Goal: Answer question/provide support

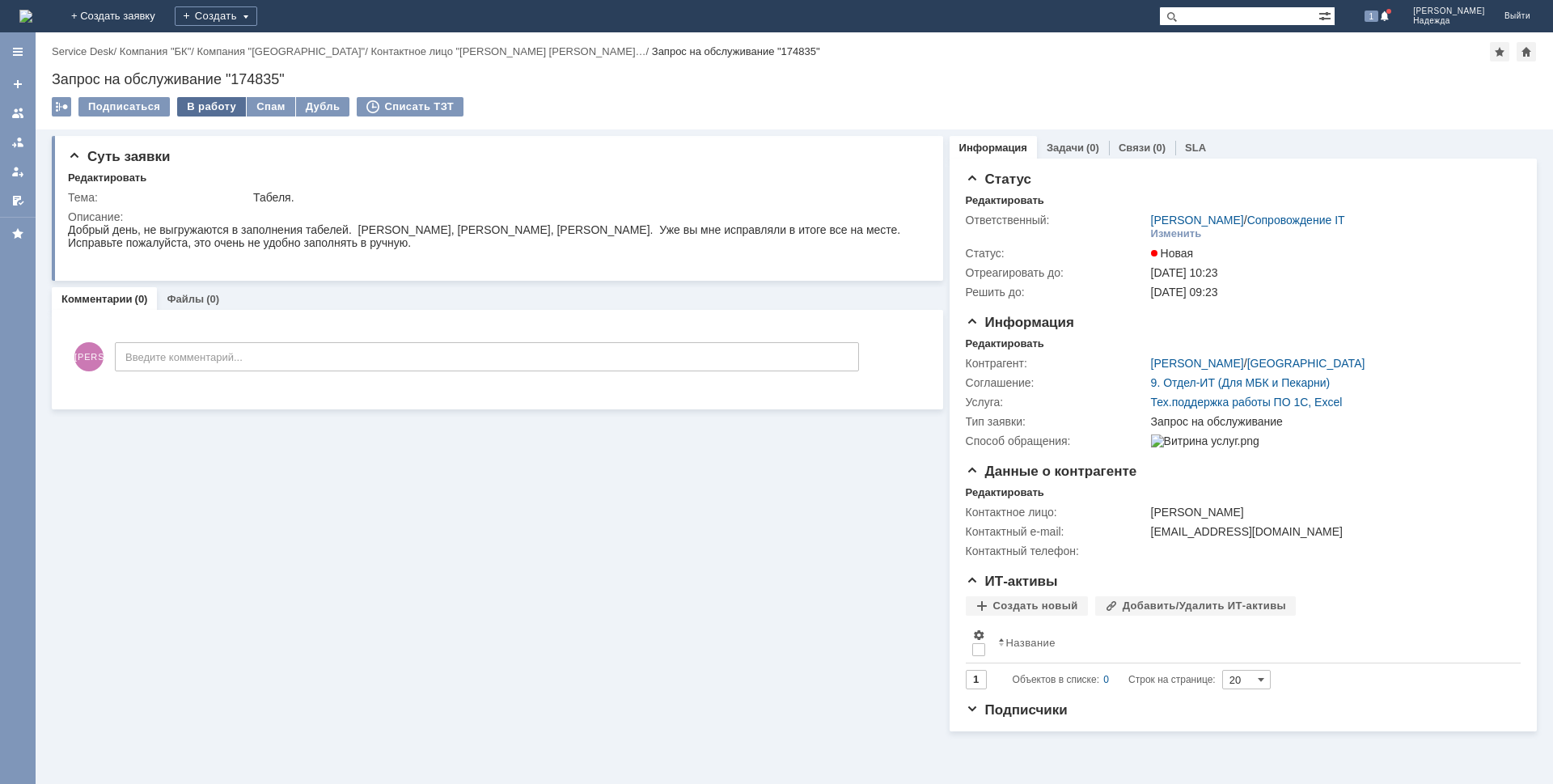
click at [210, 102] on div "В работу" at bounding box center [211, 107] width 69 height 19
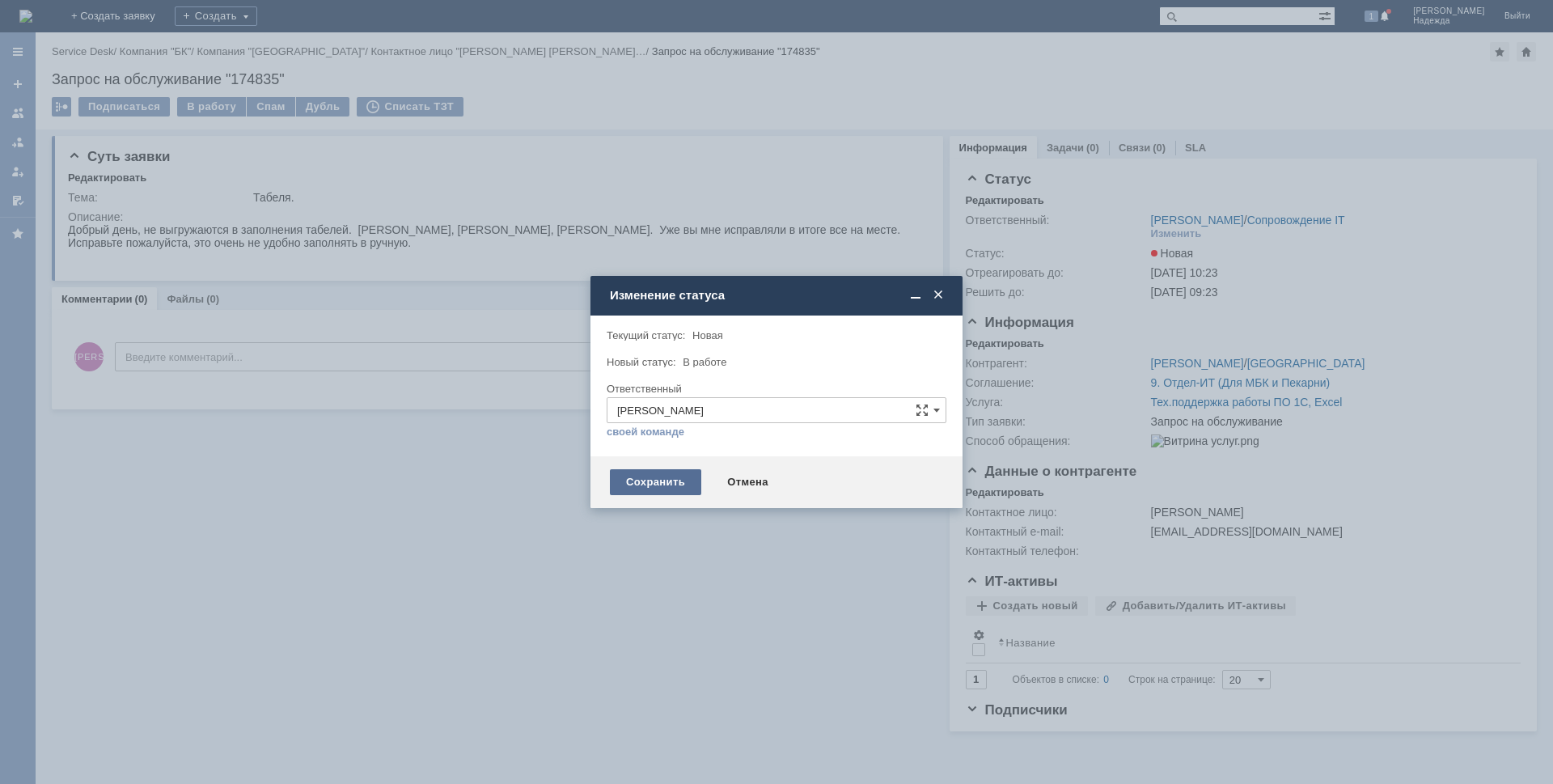
click at [656, 484] on div "Сохранить" at bounding box center [656, 481] width 91 height 26
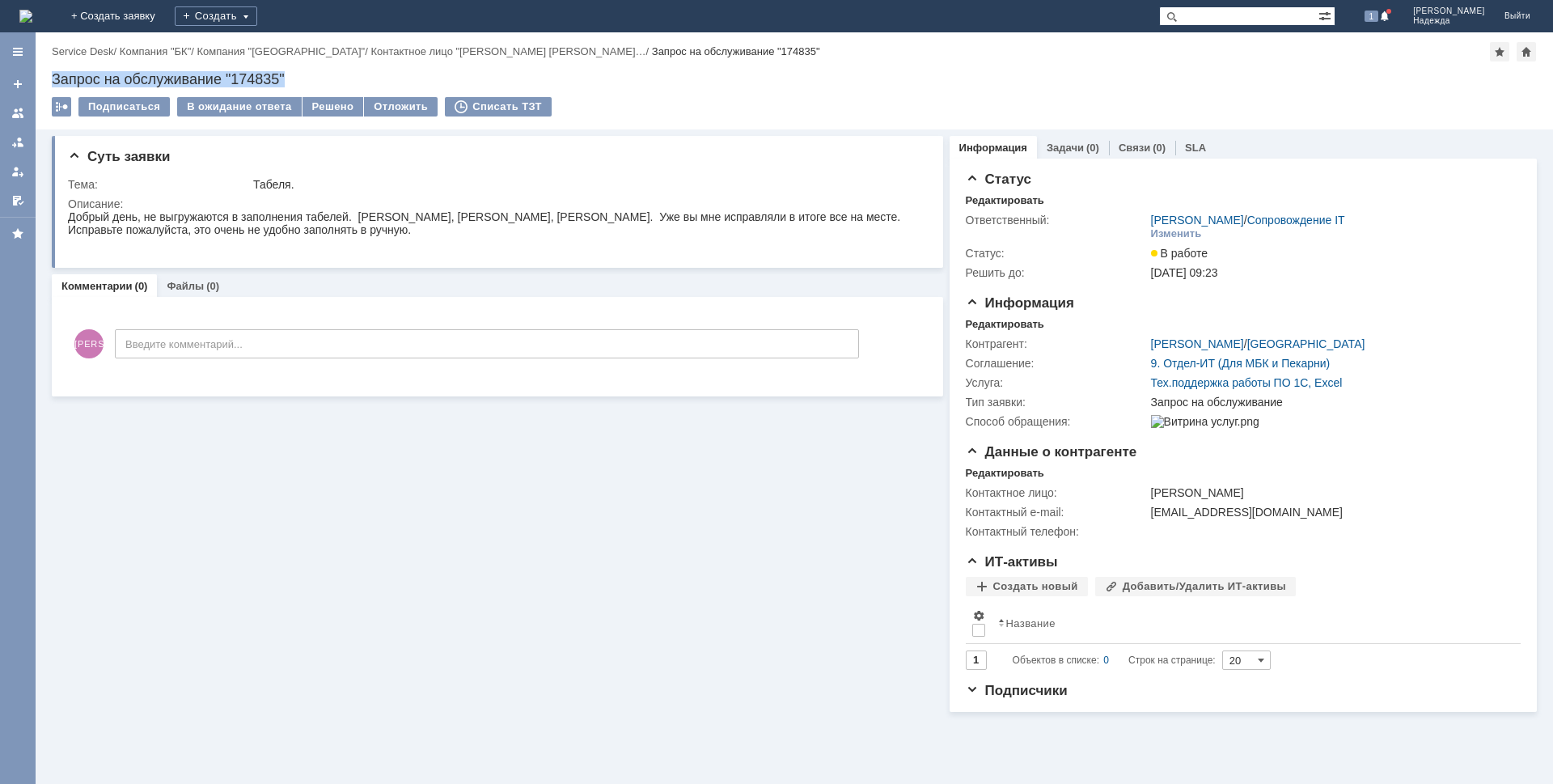
drag, startPoint x: 302, startPoint y: 76, endPoint x: 74, endPoint y: 74, distance: 228.0
click at [47, 78] on div "Назад | Service Desk / Компания "БК" / Компания "Брянская область" / Контактное…" at bounding box center [795, 81] width 1518 height 97
copy div "Запрос на обслуживание "174835""
click at [279, 230] on div "Добрый день, не выгружаются в заполнения табелей. [PERSON_NAME], [PERSON_NAME],…" at bounding box center [494, 223] width 852 height 26
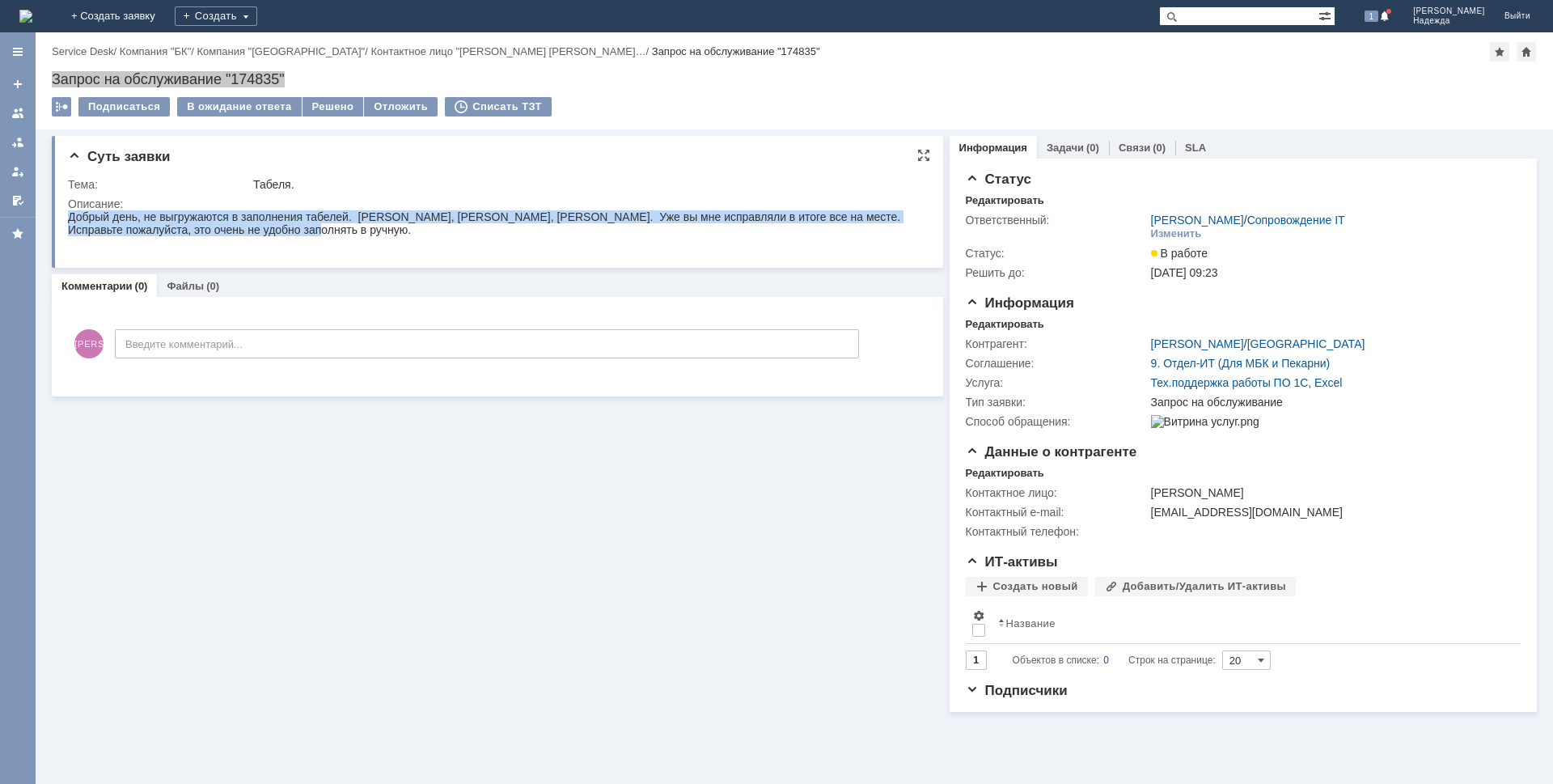
drag, startPoint x: 259, startPoint y: 224, endPoint x: 99, endPoint y: 222, distance: 160.0
click at [68, 221] on html "Добрый день, не выгружаются в заполнения табелей. [PERSON_NAME], [PERSON_NAME],…" at bounding box center [494, 230] width 852 height 39
copy div "Добрый день, не выгружаются в заполнения табелей. [PERSON_NAME], [PERSON_NAME],…"
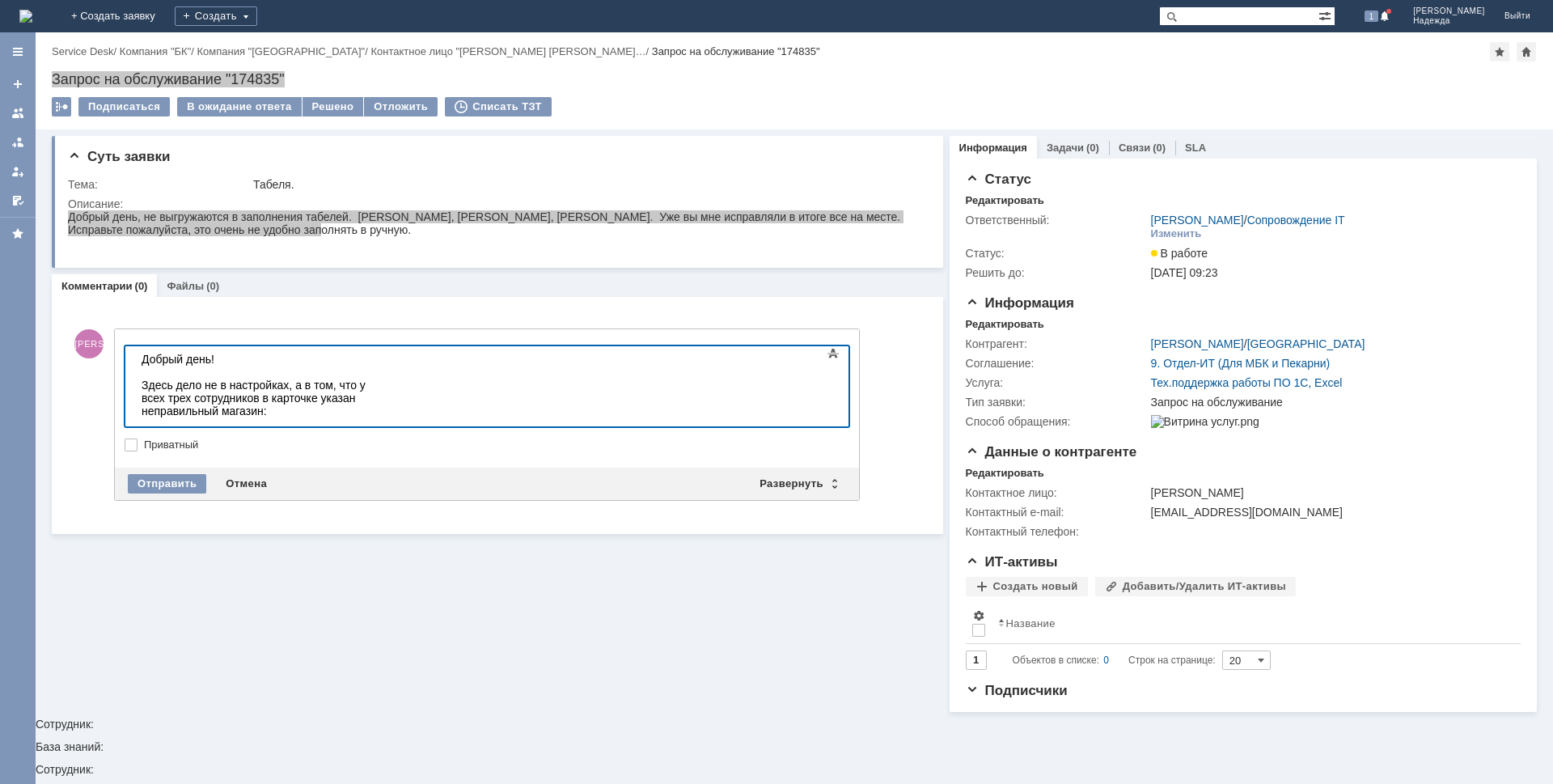
click at [169, 417] on div at bounding box center [256, 423] width 230 height 13
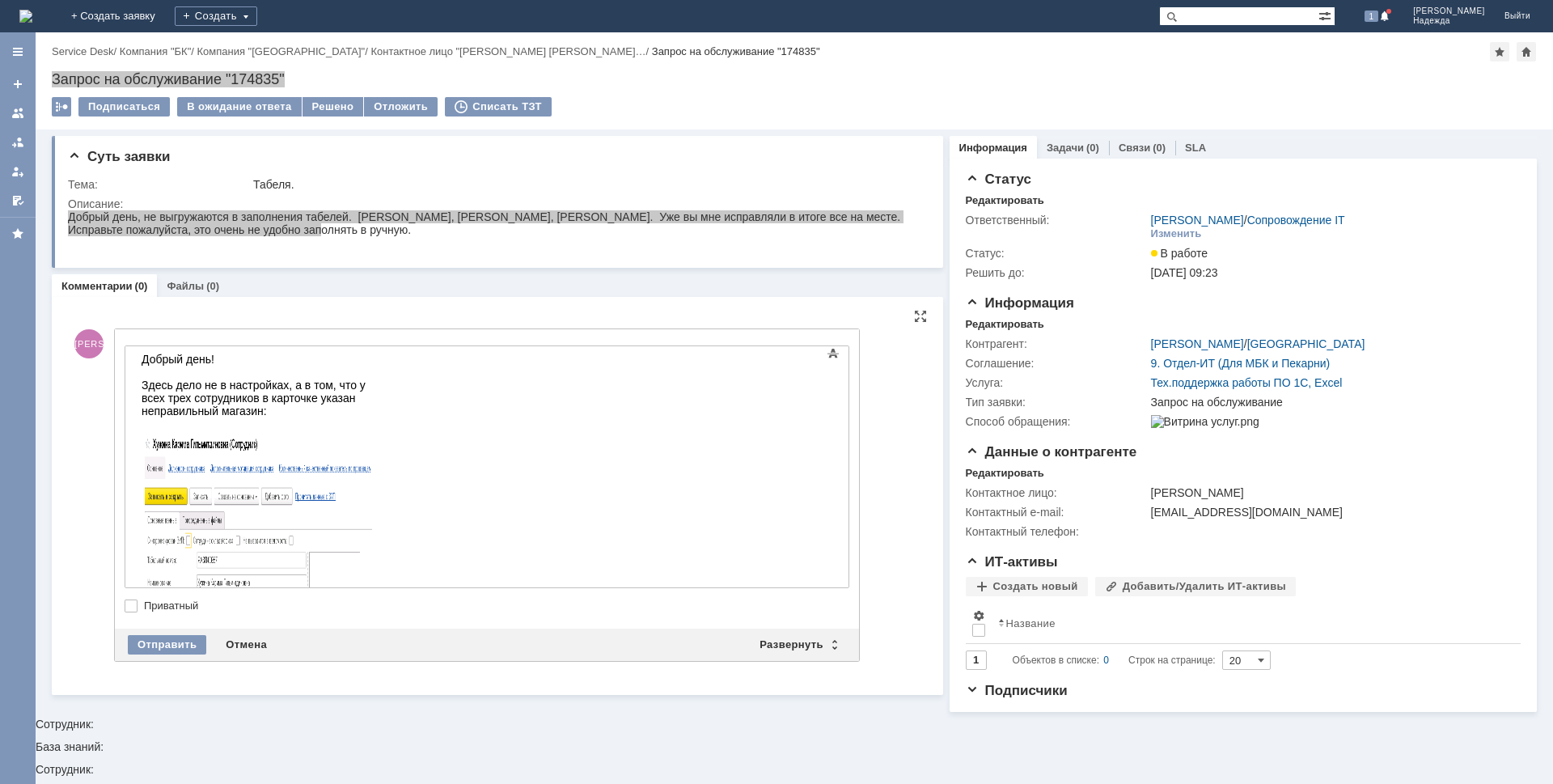
scroll to position [179, 0]
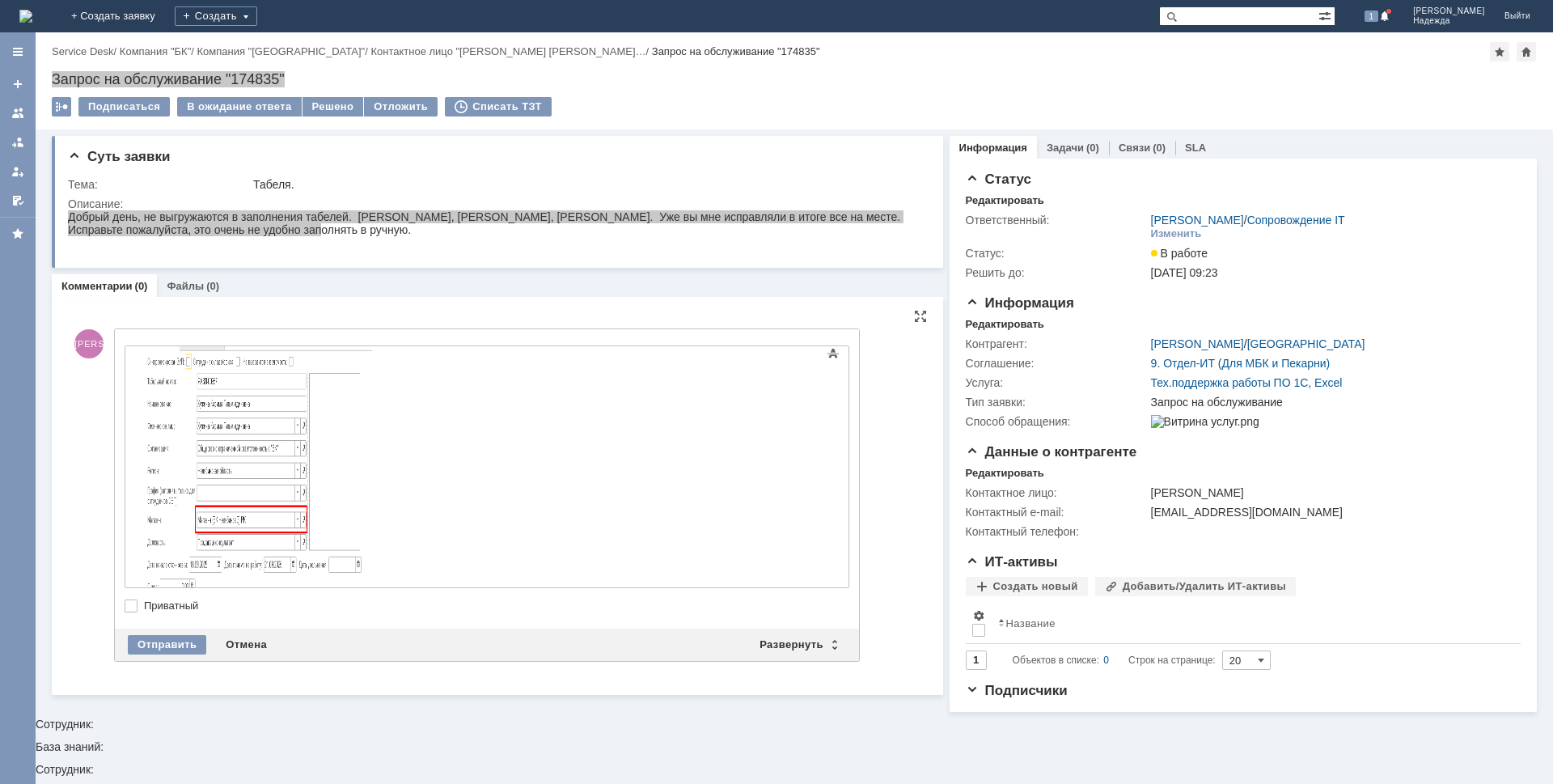
click at [372, 511] on div at bounding box center [256, 429] width 230 height 355
drag, startPoint x: 469, startPoint y: 571, endPoint x: 537, endPoint y: 576, distance: 68.2
click at [372, 593] on div "Магазин (БК Челябинск 3) РК давно не работает. Вместо него работает" at bounding box center [256, 606] width 230 height 26
click at [372, 593] on div "Магазин (БК Челябинск 3) РК давно не работает. Вместо него действует" at bounding box center [256, 606] width 230 height 26
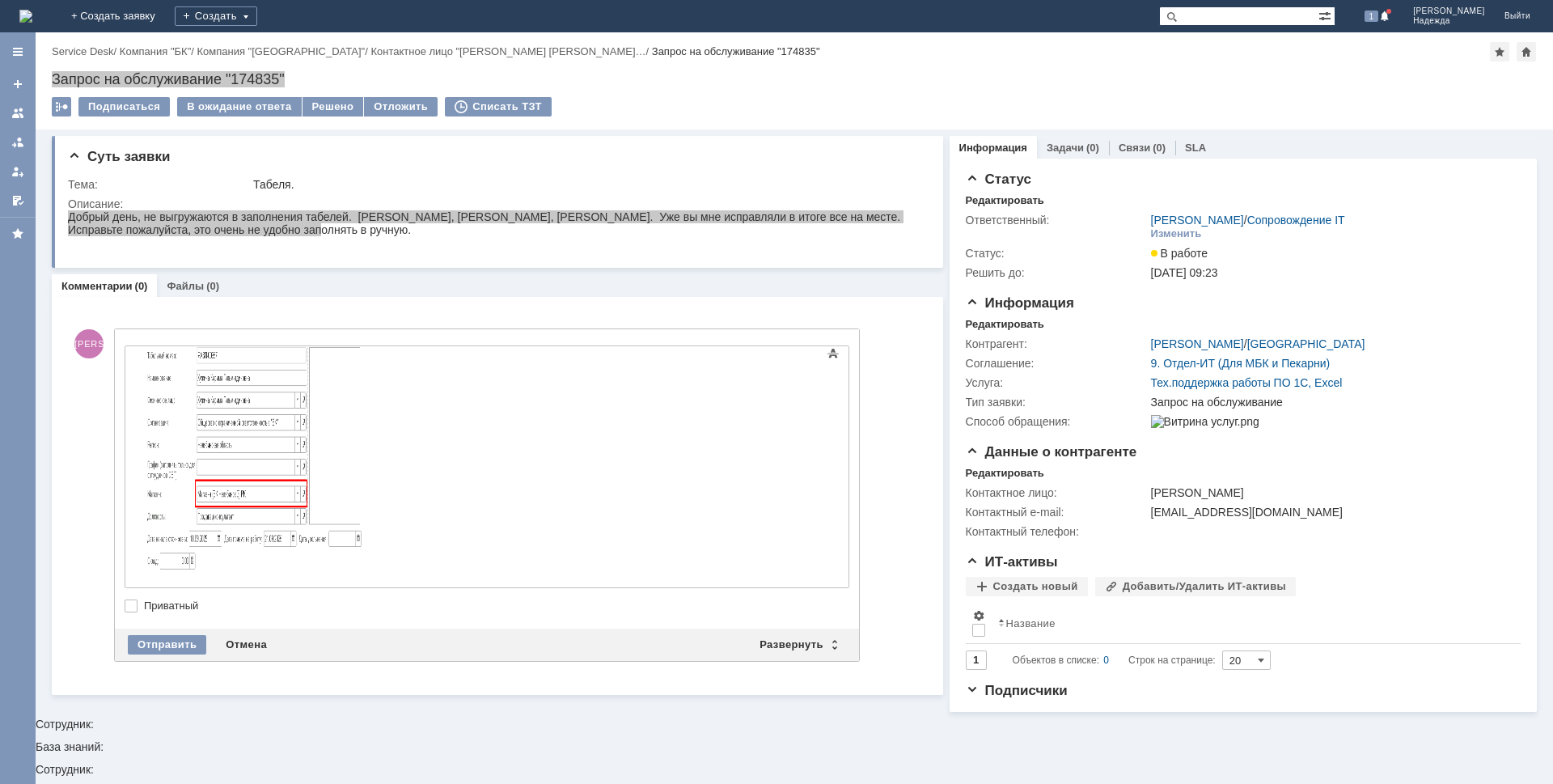
scroll to position [211, 0]
drag, startPoint x: 652, startPoint y: 564, endPoint x: 737, endPoint y: 575, distance: 85.7
click at [372, 588] on div "Магазин (БК Челябинск 3) РК давно не работает. Вместо него действует Магазин (Б…" at bounding box center [256, 613] width 230 height 52
drag, startPoint x: 297, startPoint y: 582, endPoint x: 329, endPoint y: 581, distance: 32.0
click at [297, 588] on div "Магазин (БК Челябинск 3) РК давно не работает. Вместо него действует Магазин (Б…" at bounding box center [256, 613] width 230 height 52
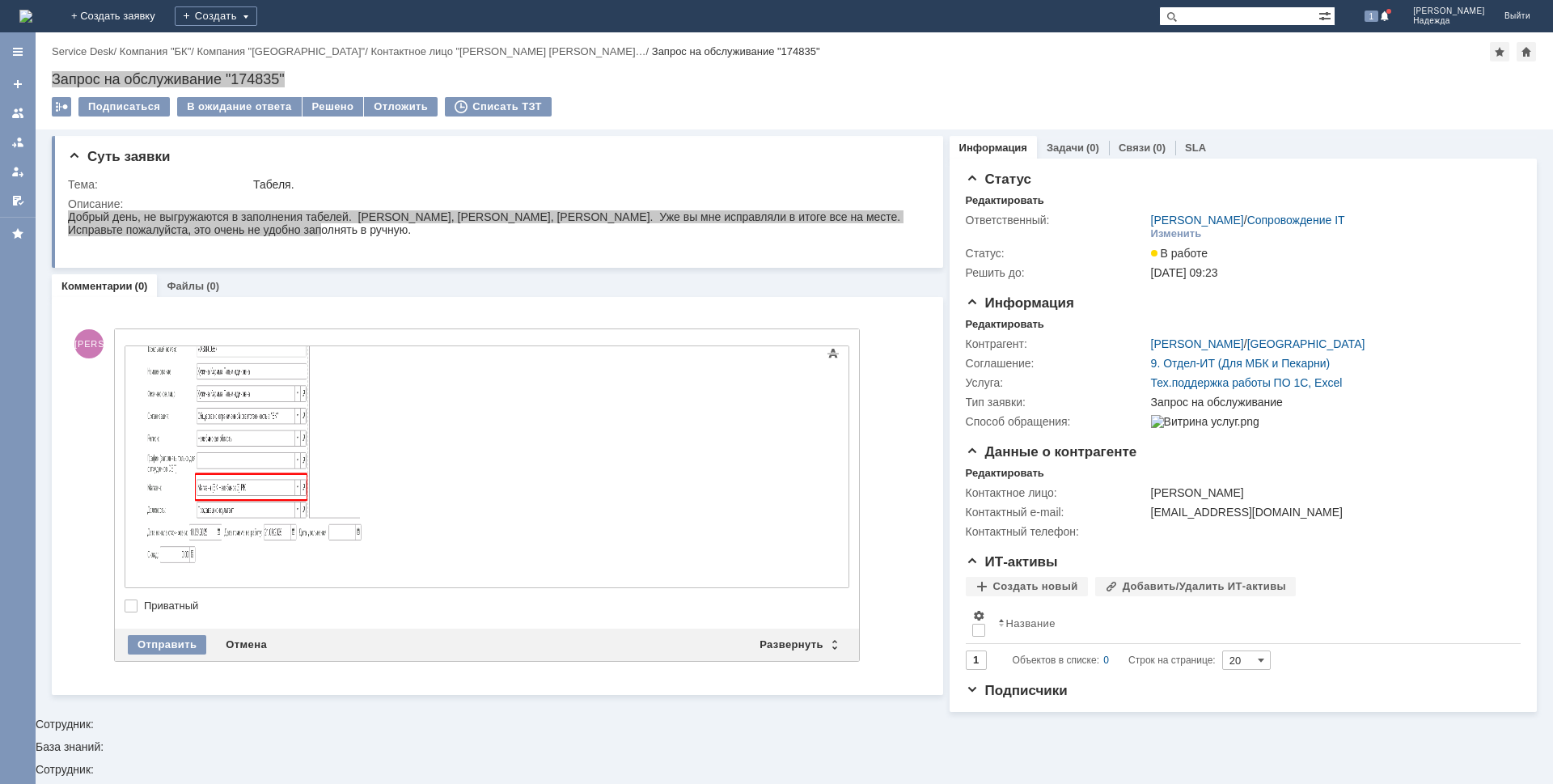
click at [281, 588] on div "Магазин (БК Челябинск 3) РК давно не работает. Вместо него действует Магазин (Б…" at bounding box center [256, 613] width 230 height 52
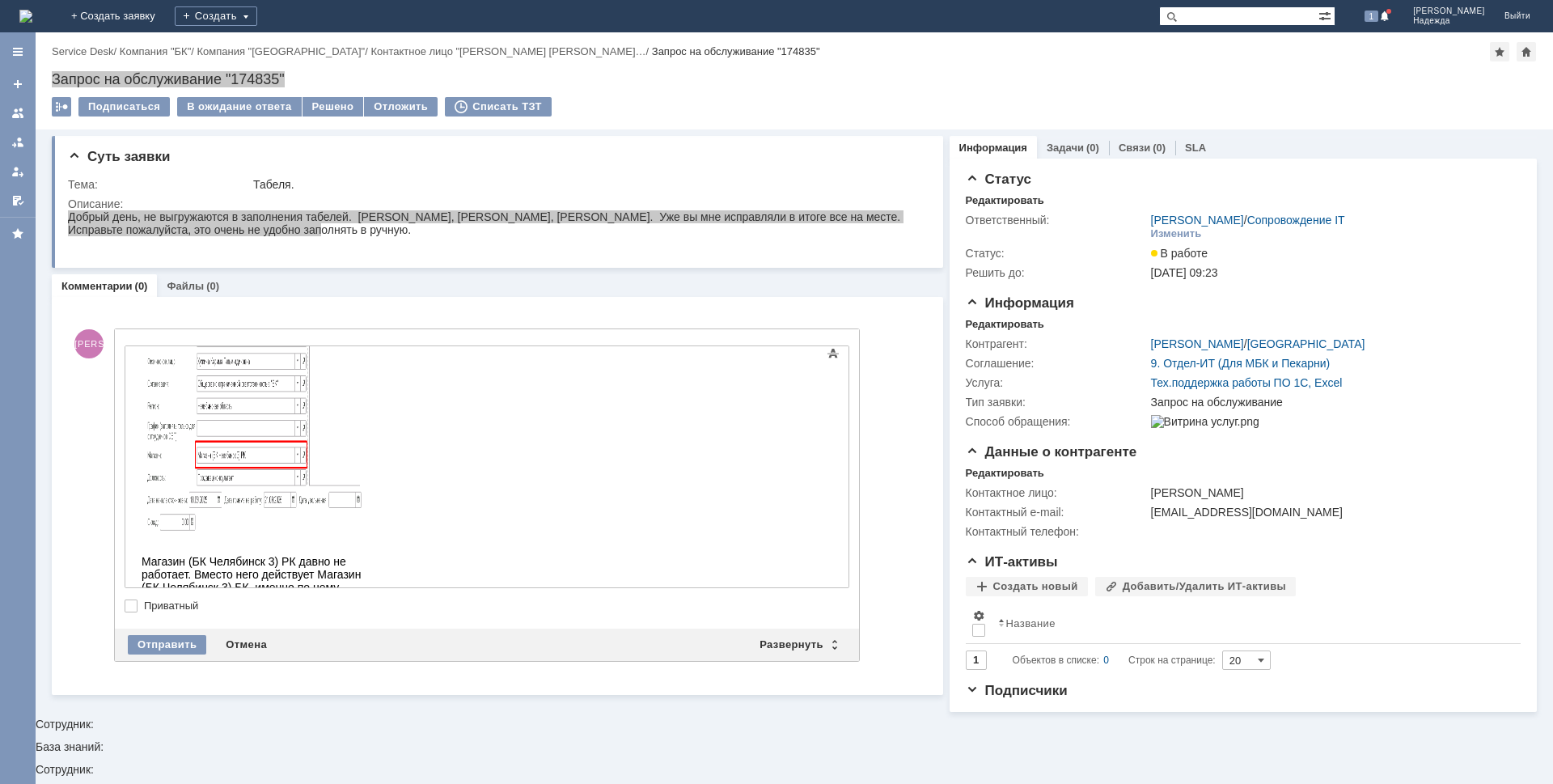
scroll to position [250, 0]
click at [372, 613] on div "Сейчас я магазин в карточке этих сотрудников исправила, в табель они будут подт…" at bounding box center [256, 658] width 230 height 90
click at [172, 643] on div "Отправить" at bounding box center [166, 645] width 79 height 19
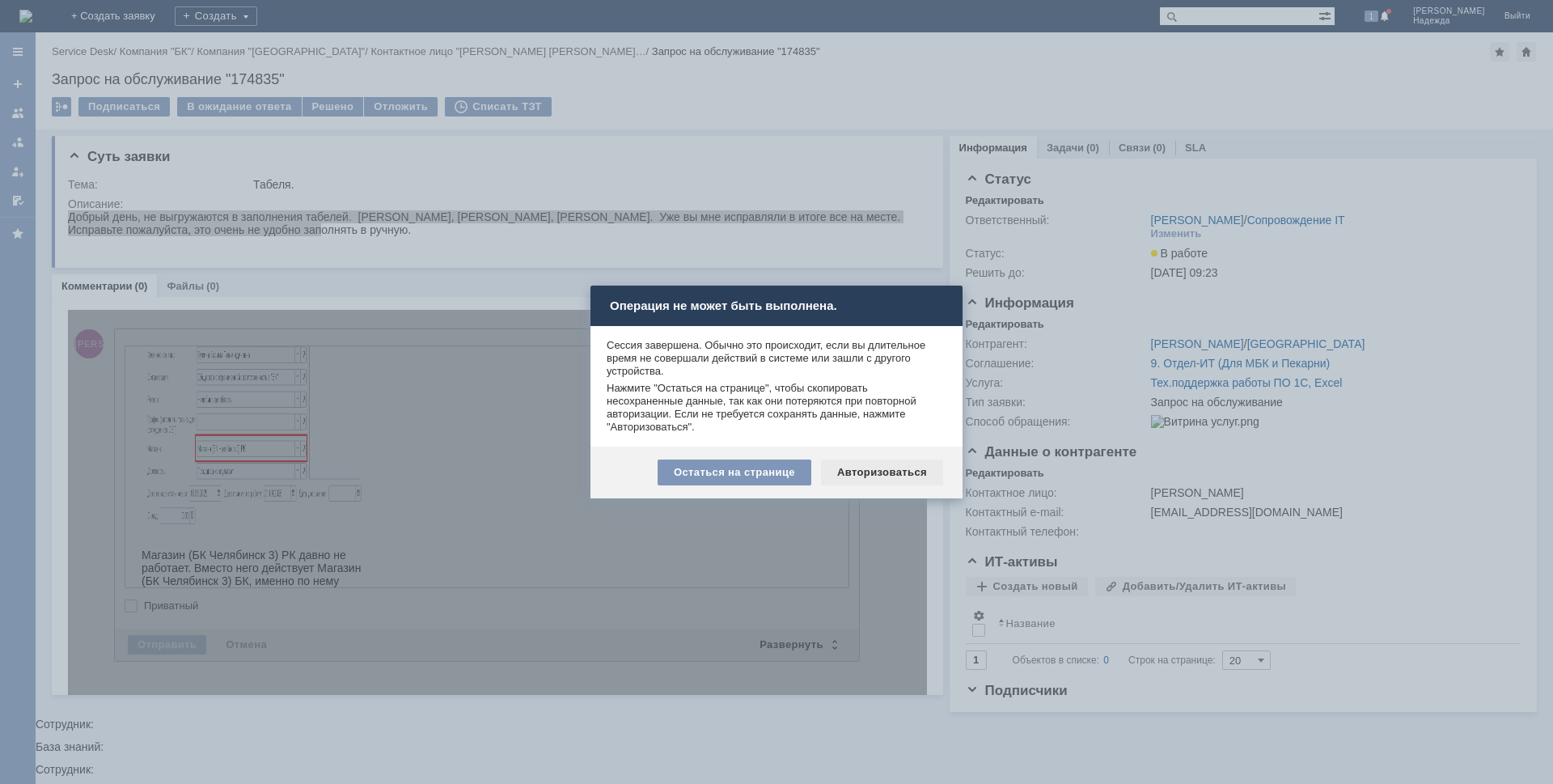
click at [892, 473] on div "Авторизоваться" at bounding box center [883, 472] width 123 height 26
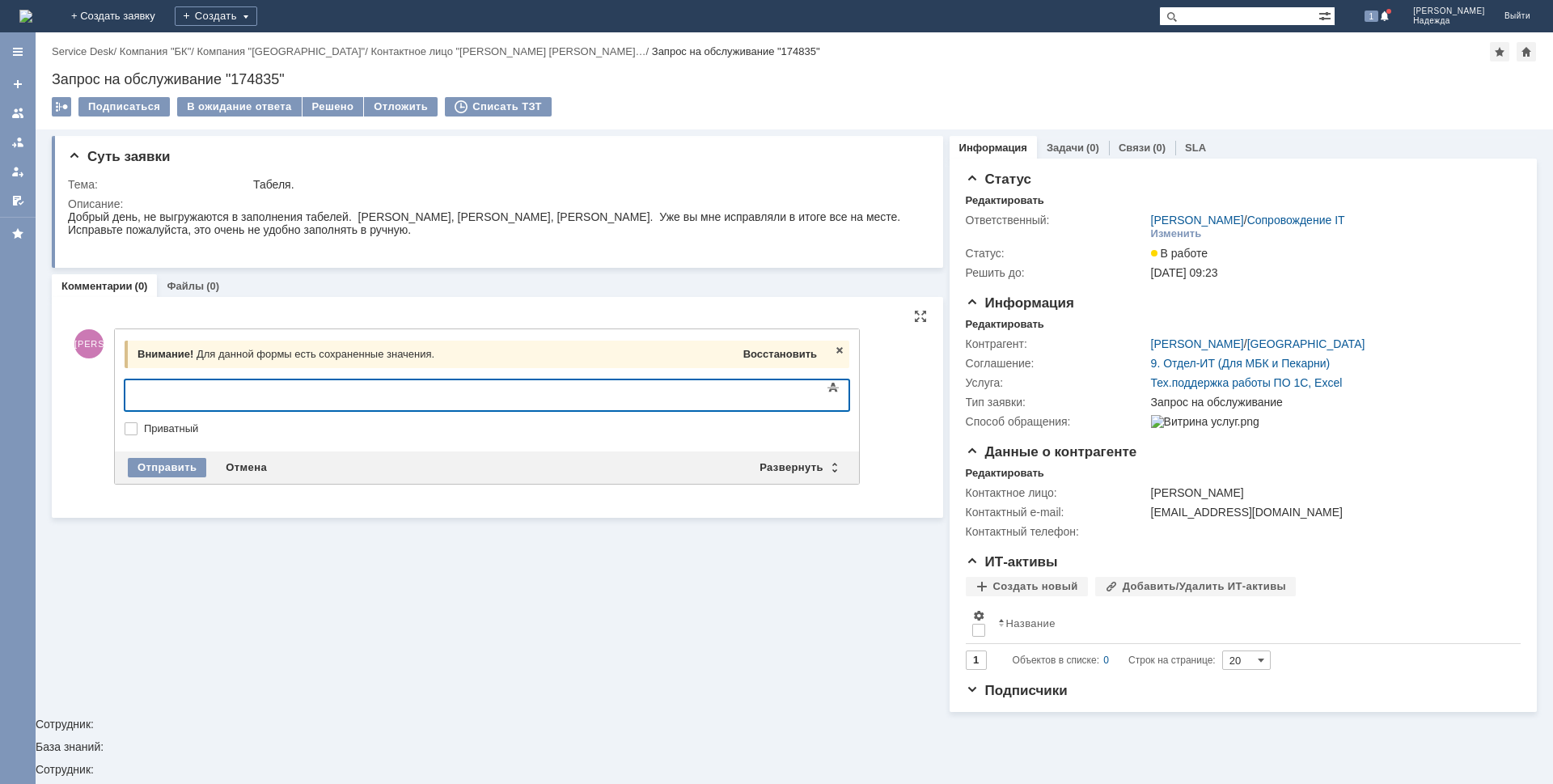
click at [790, 356] on span "Восстановить" at bounding box center [780, 353] width 74 height 12
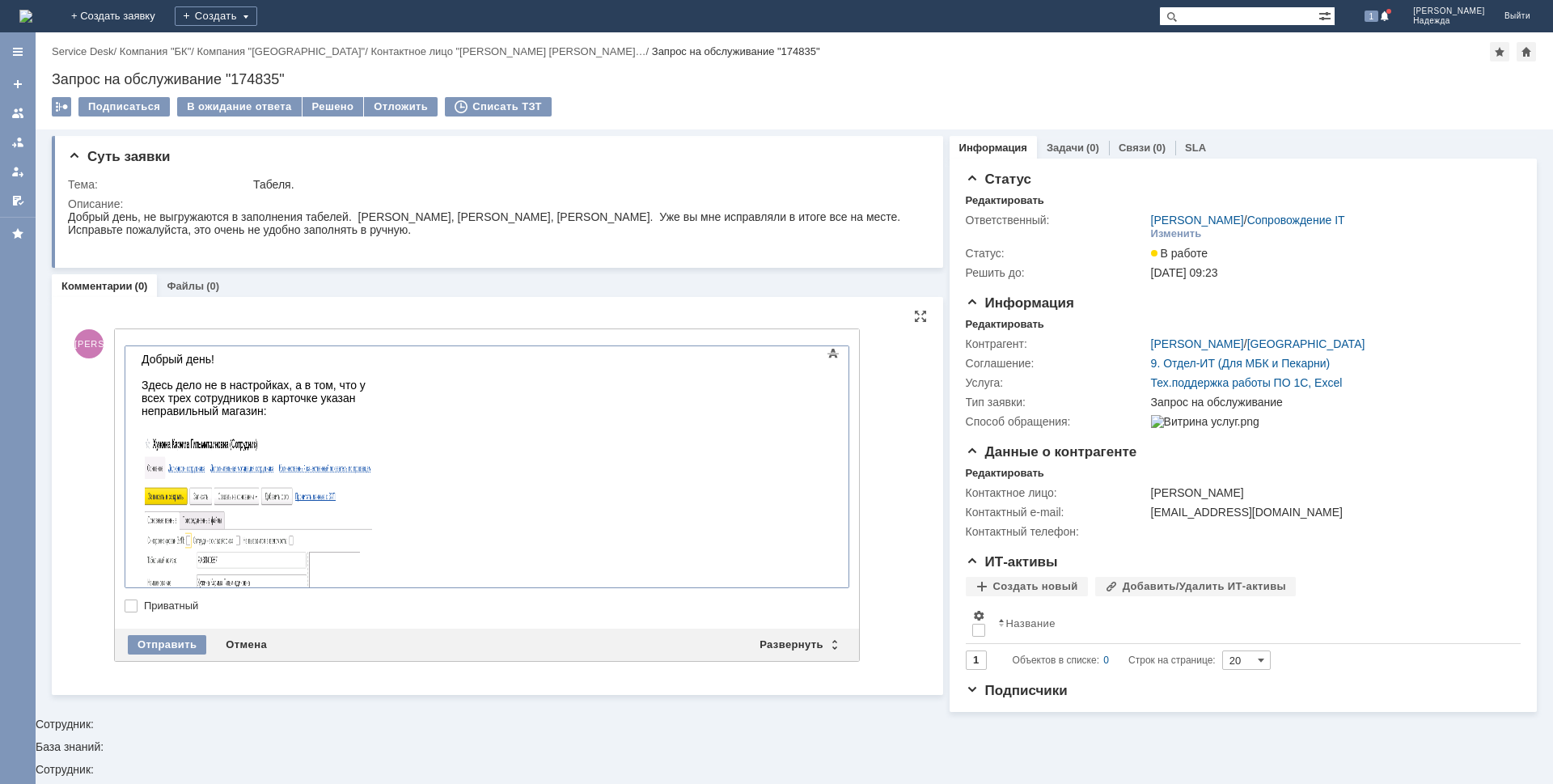
scroll to position [257, 0]
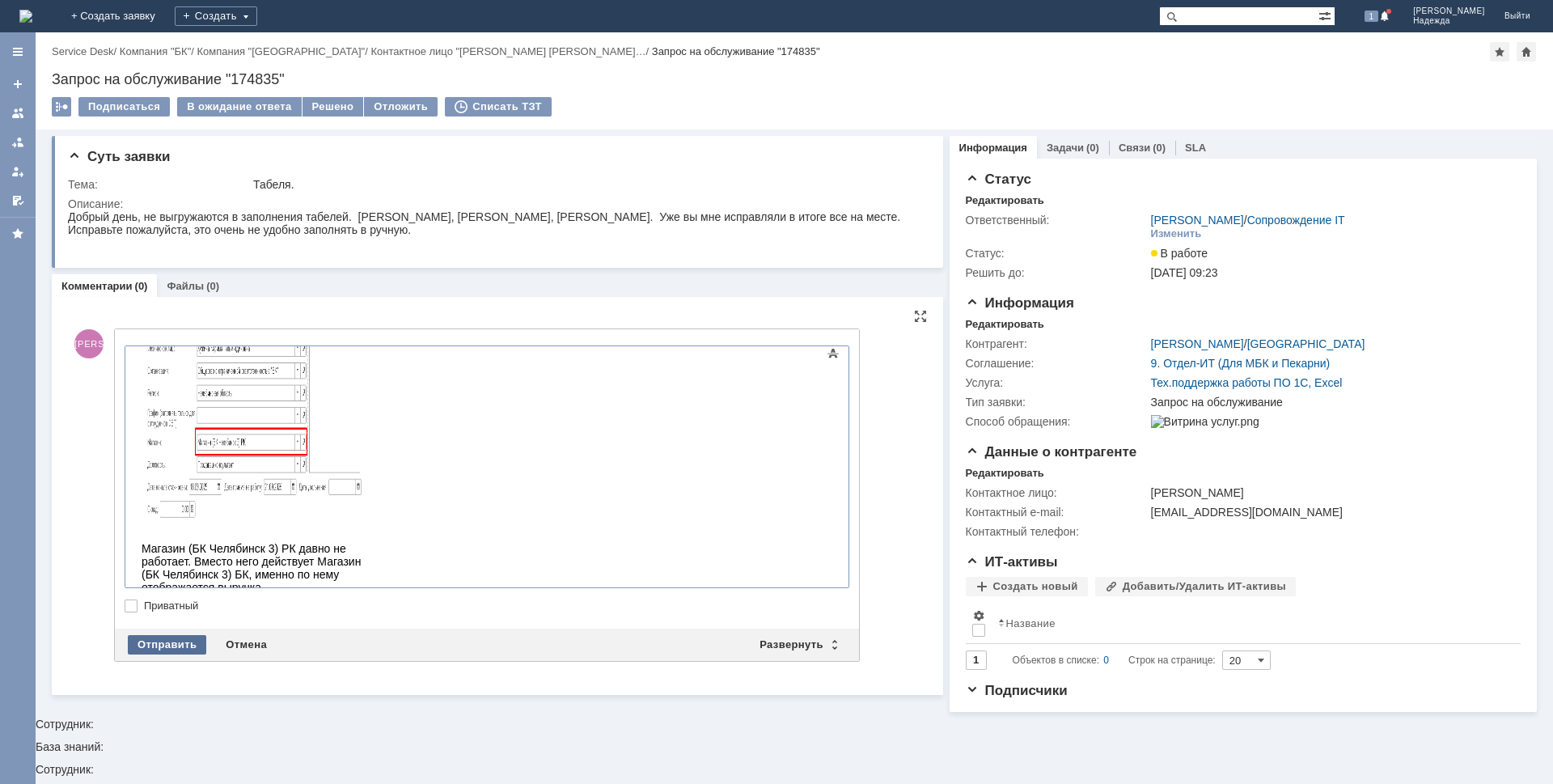
click at [161, 644] on div "Отправить" at bounding box center [166, 645] width 79 height 19
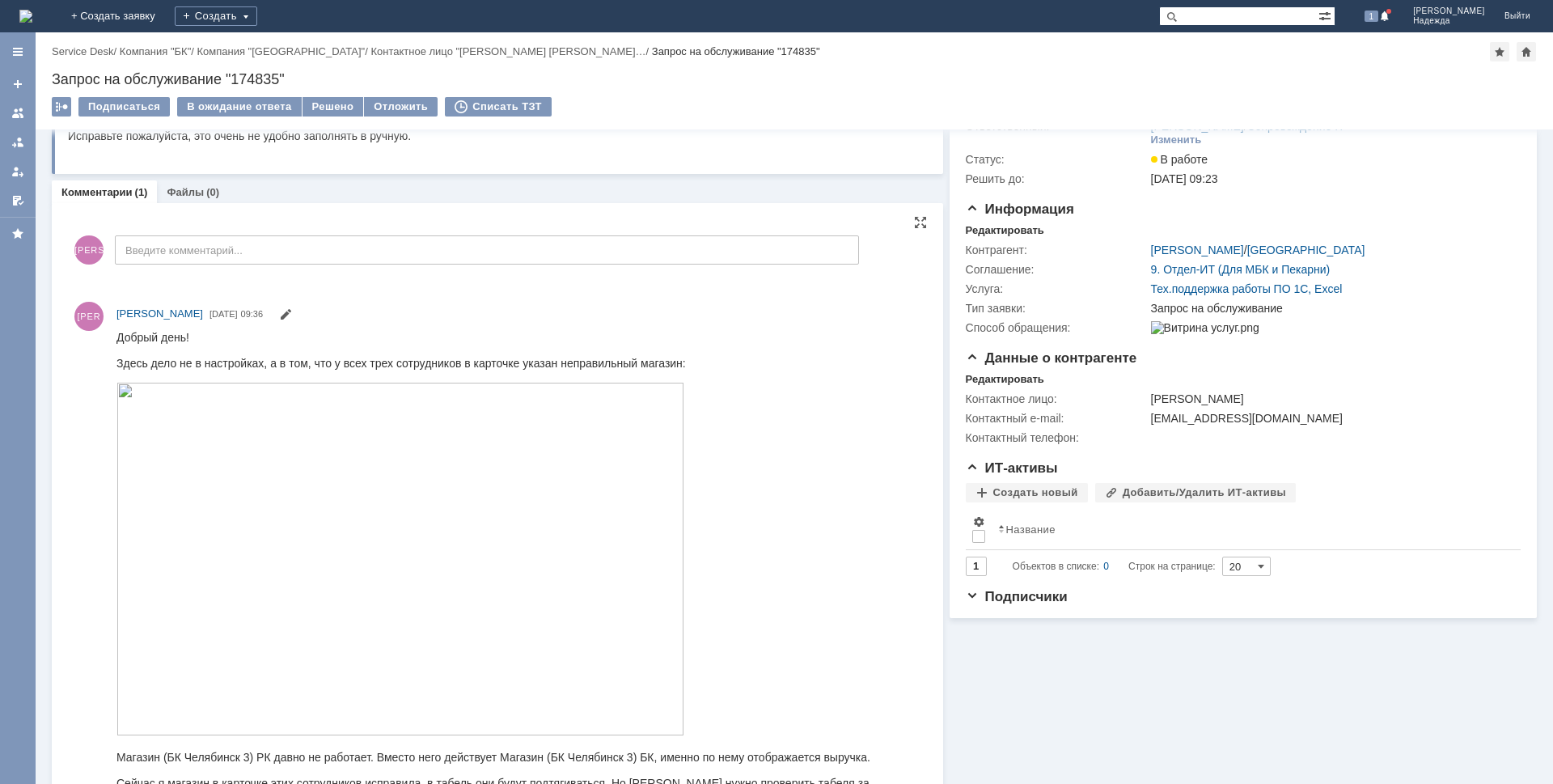
scroll to position [0, 0]
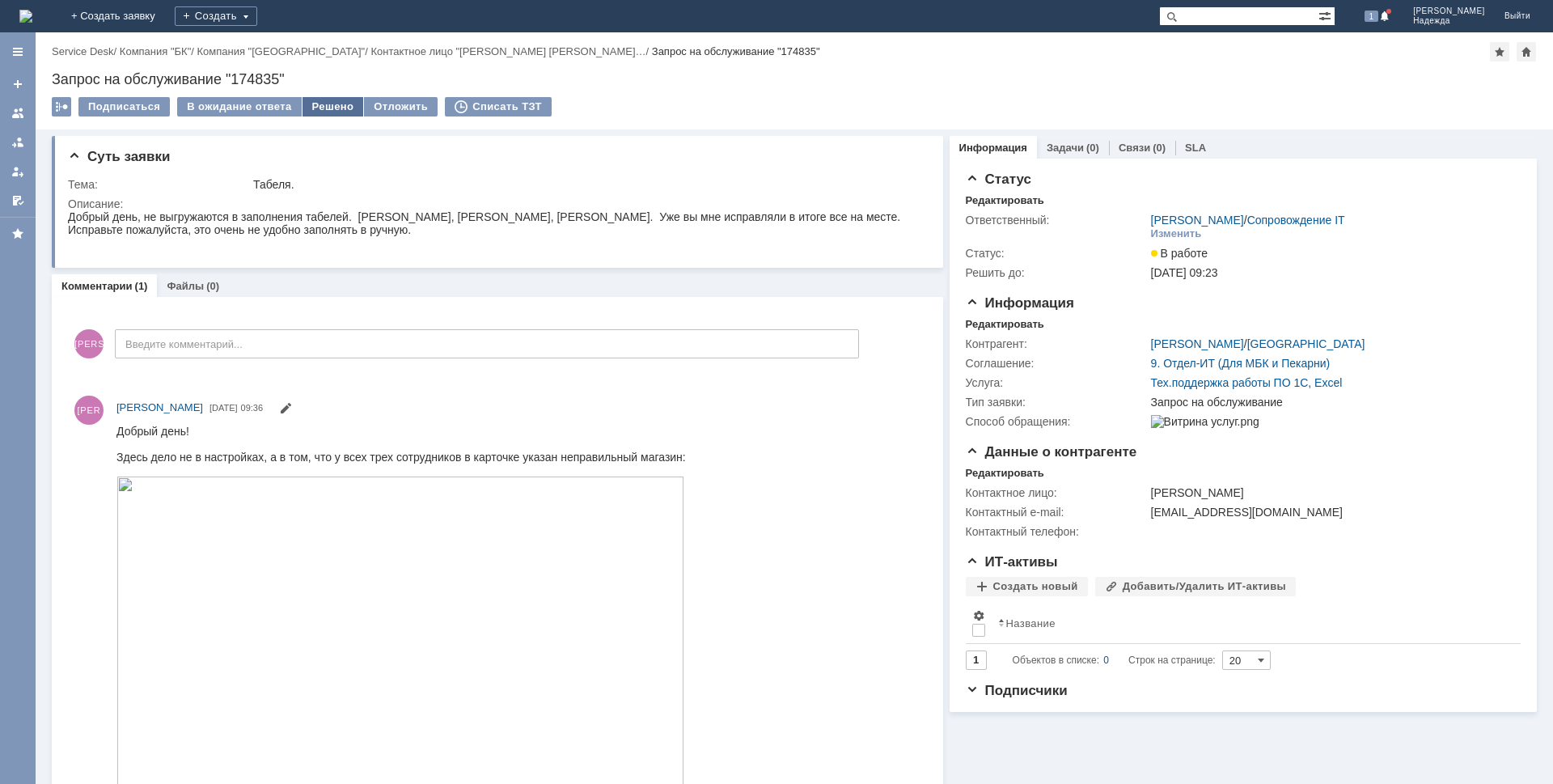
click at [323, 106] on div "Решено" at bounding box center [333, 107] width 61 height 19
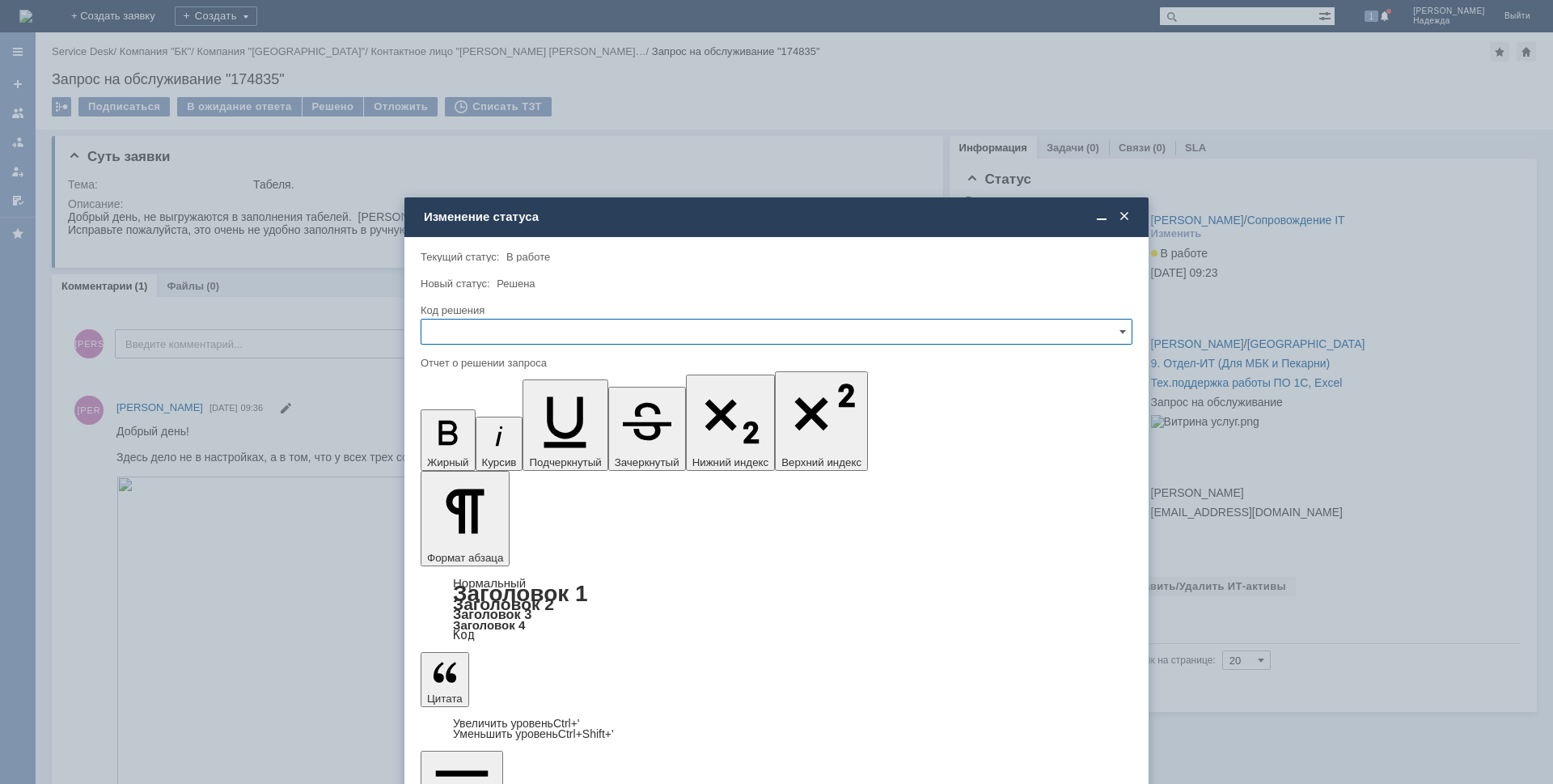
click at [480, 336] on input "text" at bounding box center [776, 332] width 712 height 26
click at [468, 441] on span "Решено" at bounding box center [776, 441] width 691 height 13
type input "Решено"
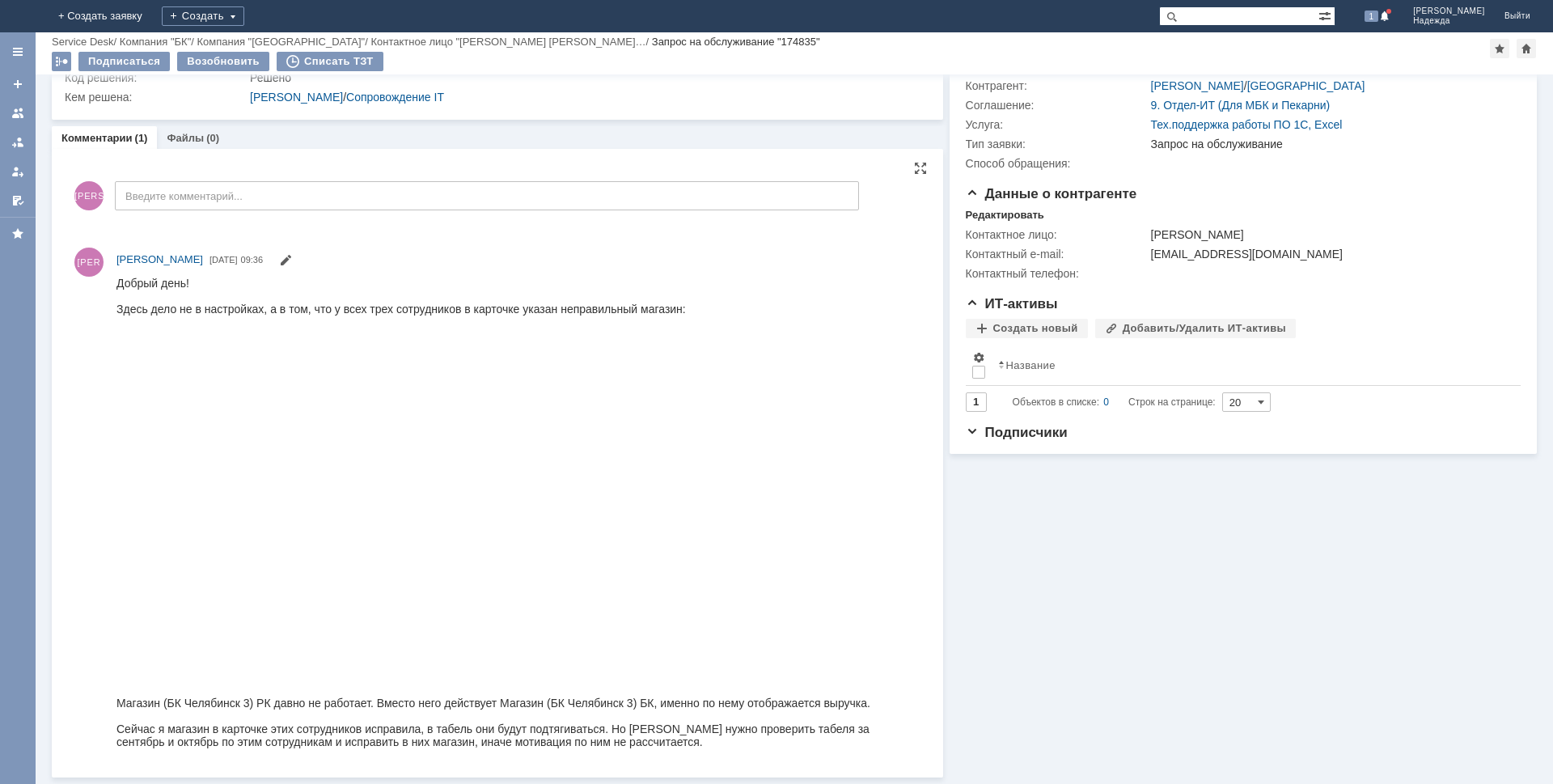
scroll to position [203, 0]
drag, startPoint x: 270, startPoint y: 701, endPoint x: 117, endPoint y: 697, distance: 153.1
click at [117, 697] on div "Магазин (БК Челябинск 3) РК давно не работает. Вместо него действует Магазин (Б…" at bounding box center [511, 701] width 789 height 13
copy div "Магазин (БК Челябинск 3) РК"
click at [501, 702] on div "Магазин (БК Челябинск 3) РК давно не работает. Вместо него действует Магазин (Б…" at bounding box center [511, 701] width 789 height 13
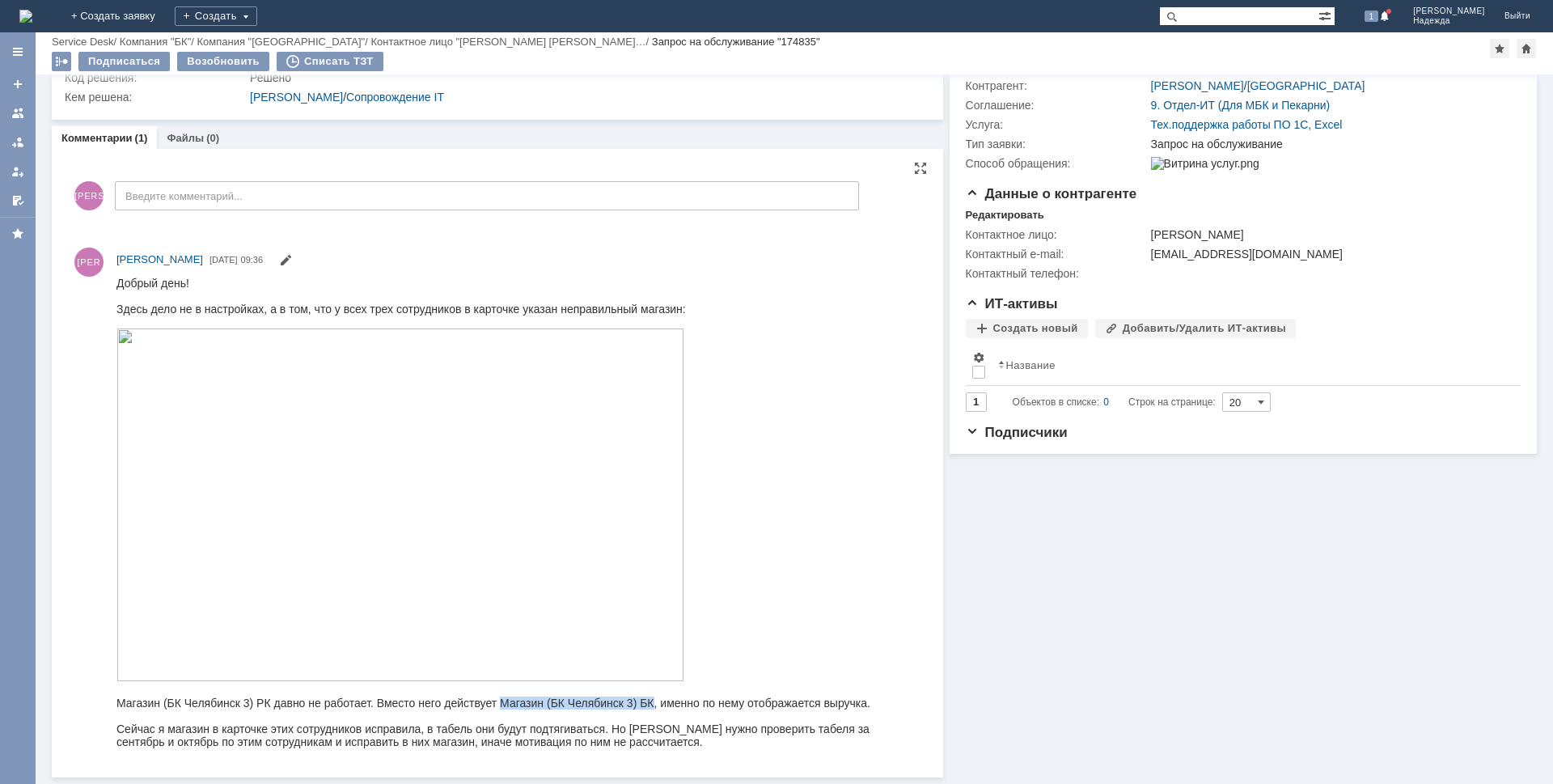
drag, startPoint x: 501, startPoint y: 700, endPoint x: 654, endPoint y: 700, distance: 153.0
click at [654, 700] on div "Магазин (БК Челябинск 3) РК давно не работает. Вместо него действует Магазин (Б…" at bounding box center [511, 701] width 789 height 13
copy div "Магазин (БК Челябинск 3) БК"
